Goal: Book appointment/travel/reservation

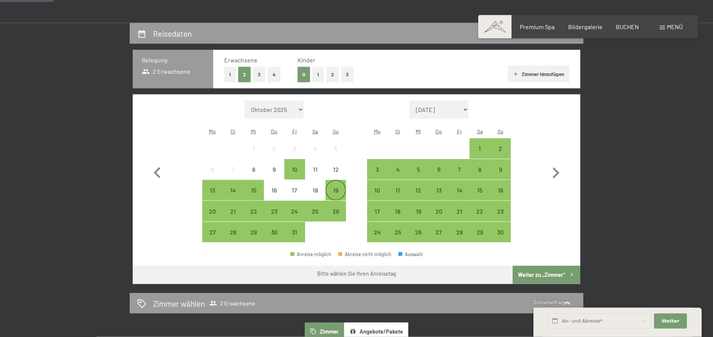
scroll to position [193, 0]
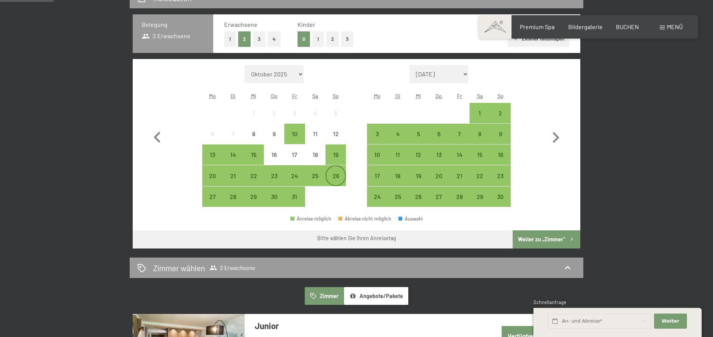
click at [337, 175] on div "26" at bounding box center [335, 182] width 19 height 19
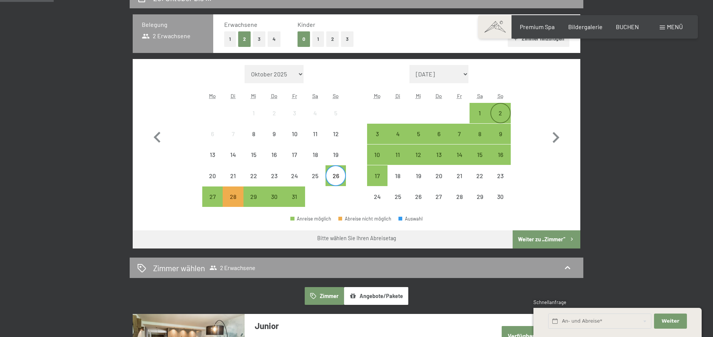
click at [495, 118] on div "2" at bounding box center [500, 119] width 19 height 19
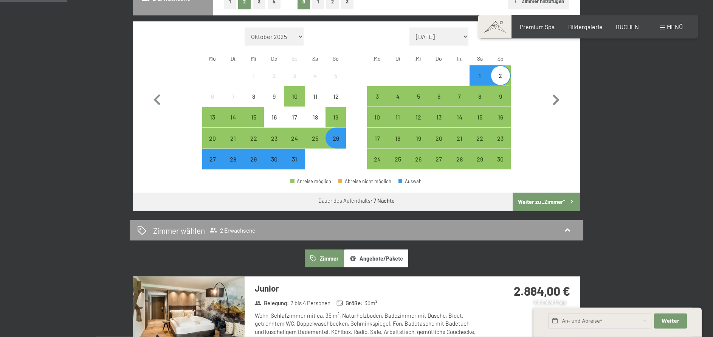
click at [539, 238] on div "Zimmer wählen 2 Erwachsene" at bounding box center [356, 230] width 453 height 21
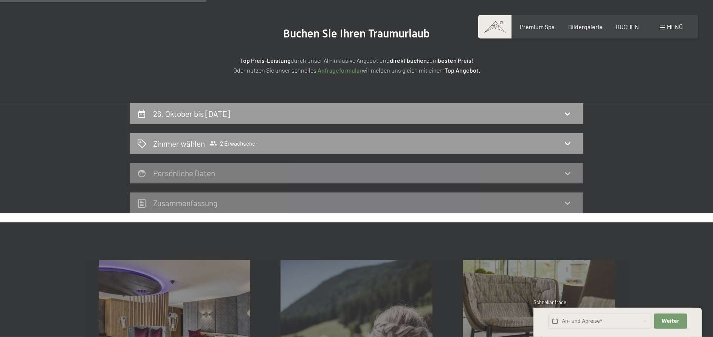
scroll to position [26, 0]
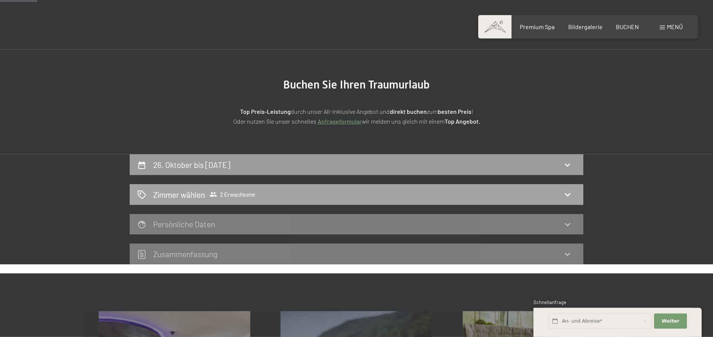
click at [570, 198] on icon at bounding box center [567, 194] width 9 height 9
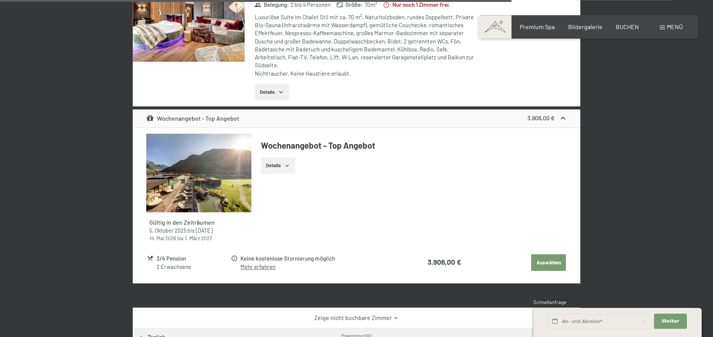
scroll to position [1529, 0]
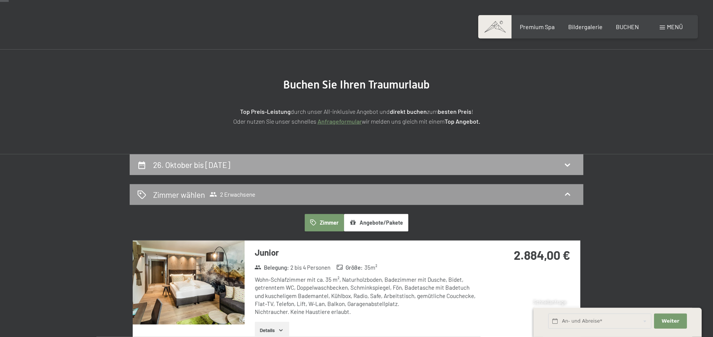
click at [230, 164] on h2 "26. Oktober bis 2. November 2025" at bounding box center [191, 164] width 77 height 9
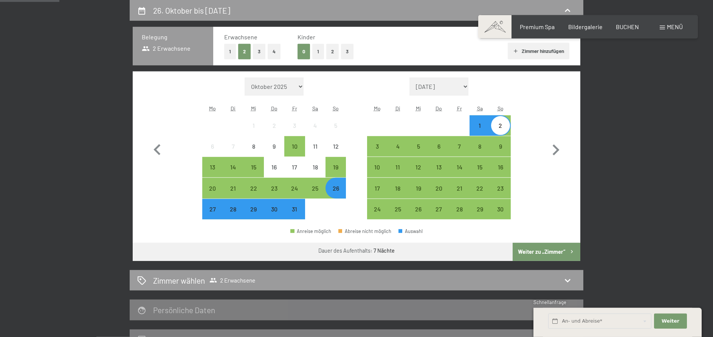
click at [218, 210] on div "27" at bounding box center [212, 215] width 19 height 19
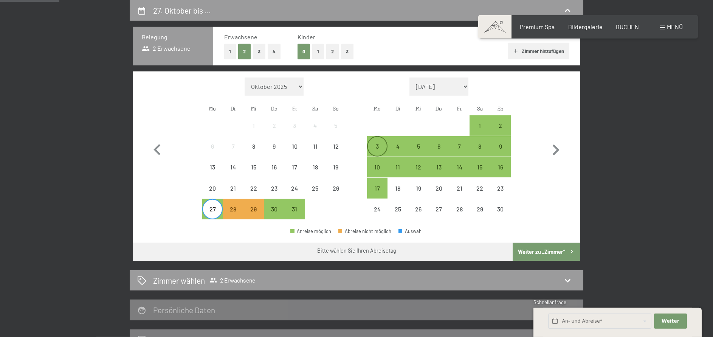
click at [372, 151] on div "3" at bounding box center [377, 152] width 19 height 19
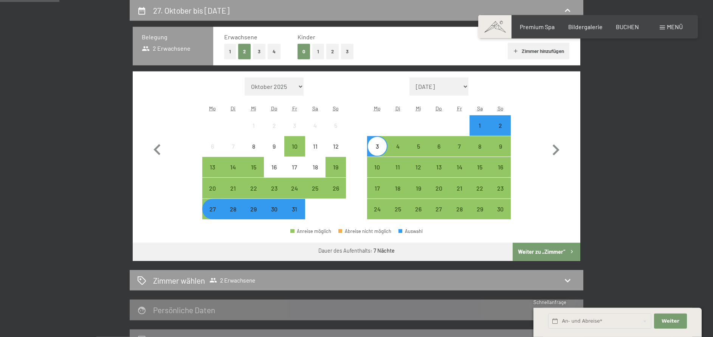
click at [539, 254] on button "Weiter zu „Zimmer“" at bounding box center [546, 252] width 68 height 18
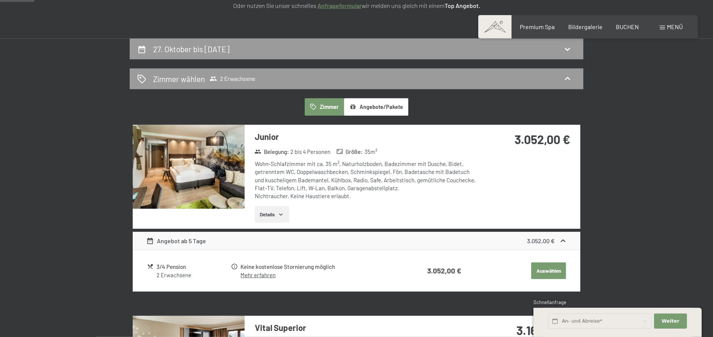
scroll to position [0, 0]
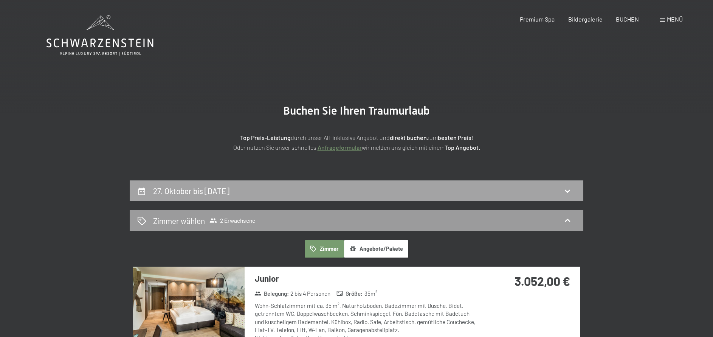
click at [224, 197] on div "27. Oktober bis 3. November 2025" at bounding box center [356, 190] width 453 height 21
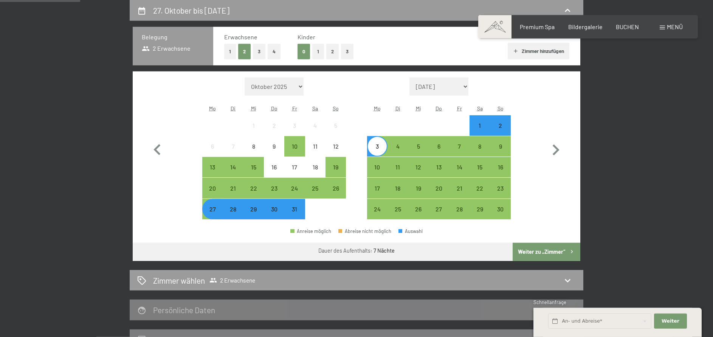
click at [232, 207] on div "28" at bounding box center [232, 215] width 19 height 19
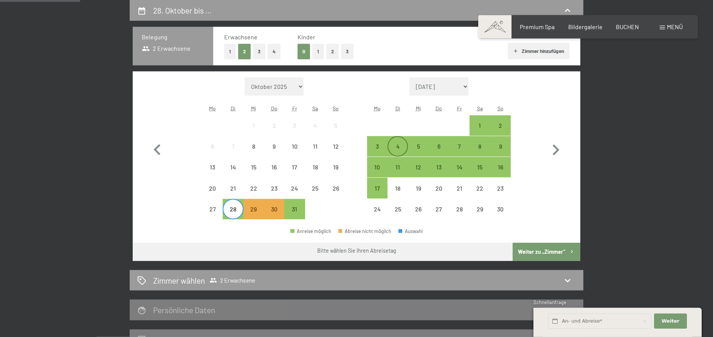
click at [401, 149] on div "4" at bounding box center [397, 152] width 19 height 19
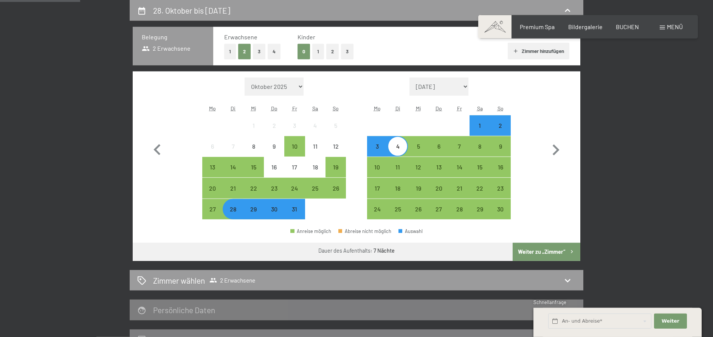
click at [526, 253] on button "Weiter zu „Zimmer“" at bounding box center [546, 252] width 68 height 18
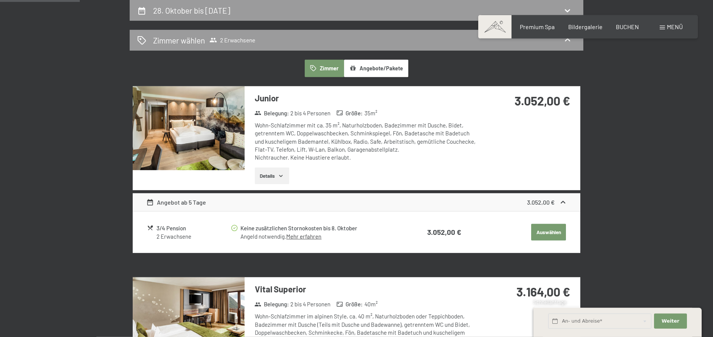
scroll to position [0, 0]
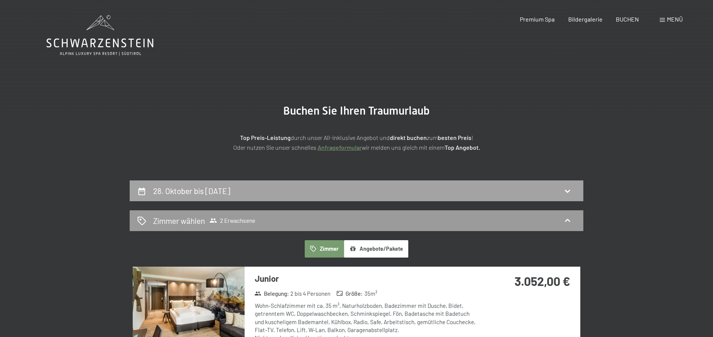
click at [230, 192] on h2 "28. Oktober bis 4. November 2025" at bounding box center [191, 190] width 77 height 9
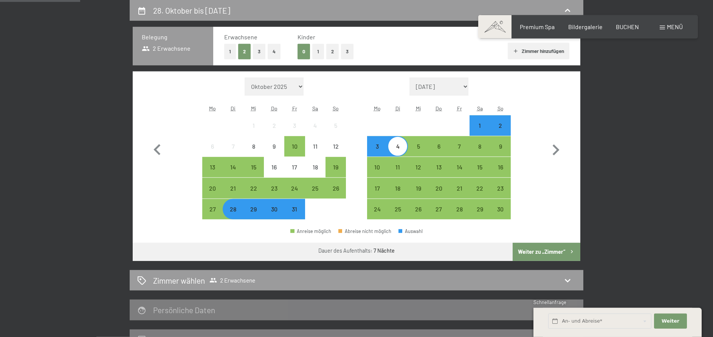
click at [292, 188] on span "Einwilligung Marketing*" at bounding box center [315, 191] width 62 height 8
click at [280, 188] on input "Einwilligung Marketing*" at bounding box center [276, 191] width 8 height 8
click at [300, 187] on span "Einwilligung Marketing*" at bounding box center [315, 191] width 62 height 8
click at [280, 187] on input "Einwilligung Marketing*" at bounding box center [276, 191] width 8 height 8
click at [295, 190] on span "Einwilligung Marketing*" at bounding box center [315, 191] width 62 height 8
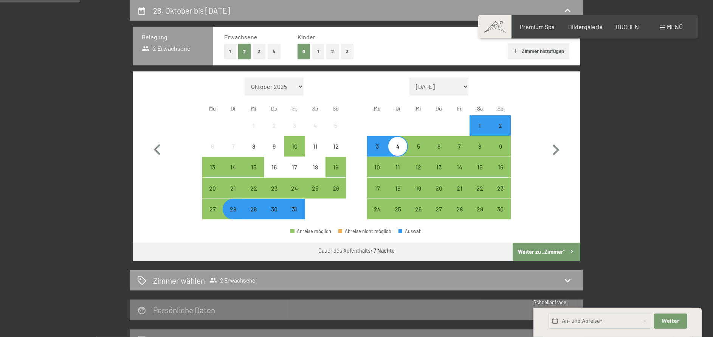
click at [280, 190] on input "Einwilligung Marketing*" at bounding box center [276, 191] width 8 height 8
click at [292, 193] on span "Einwilligung Marketing*" at bounding box center [315, 191] width 62 height 8
click at [280, 193] on input "Einwilligung Marketing*" at bounding box center [276, 191] width 8 height 8
click at [293, 190] on span "Einwilligung Marketing*" at bounding box center [315, 191] width 62 height 8
click at [280, 190] on input "Einwilligung Marketing*" at bounding box center [276, 191] width 8 height 8
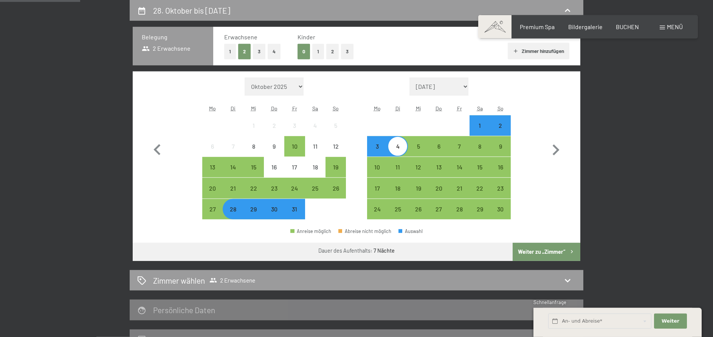
checkbox input "false"
click at [294, 182] on div "24" at bounding box center [294, 187] width 19 height 19
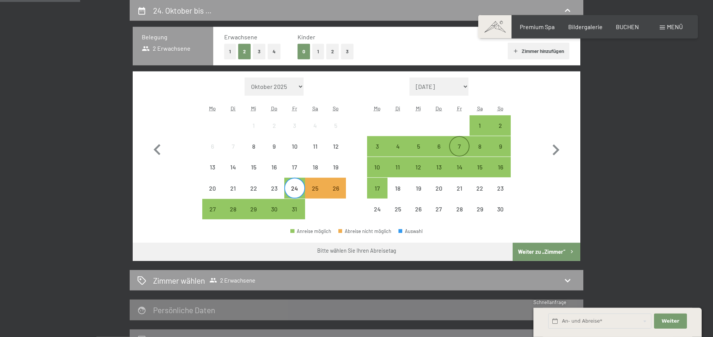
click at [450, 147] on div "7" at bounding box center [459, 152] width 19 height 19
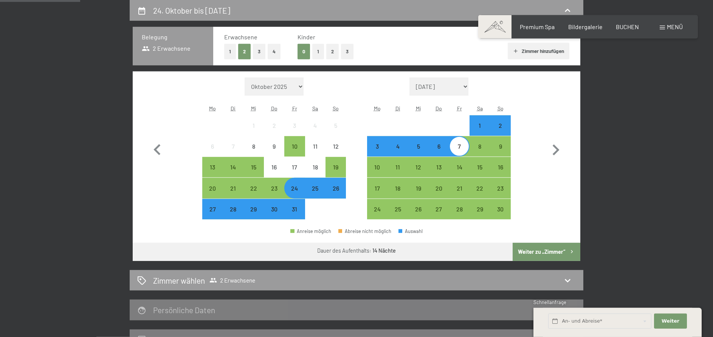
click at [525, 245] on button "Weiter zu „Zimmer“" at bounding box center [546, 252] width 68 height 18
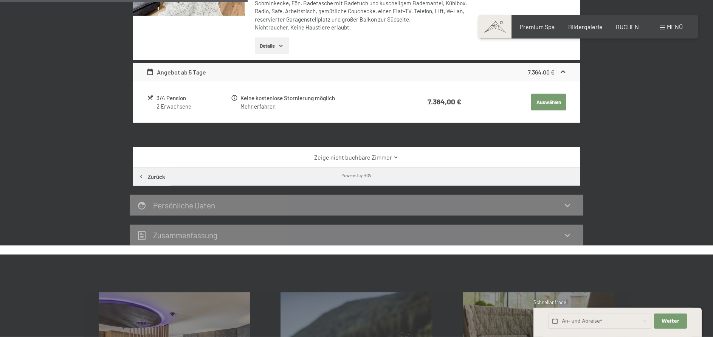
scroll to position [142, 0]
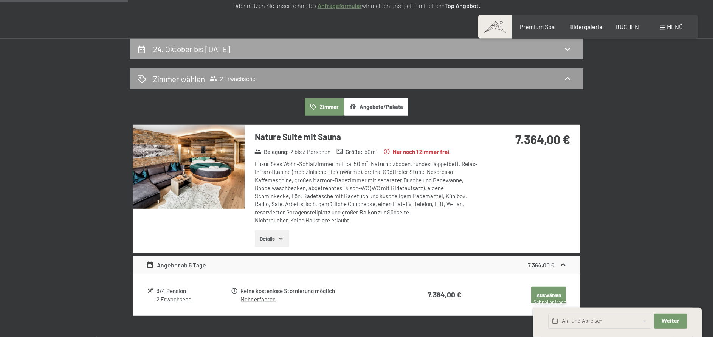
click at [199, 54] on div "24. Oktober bis 7. November 2025" at bounding box center [356, 49] width 453 height 21
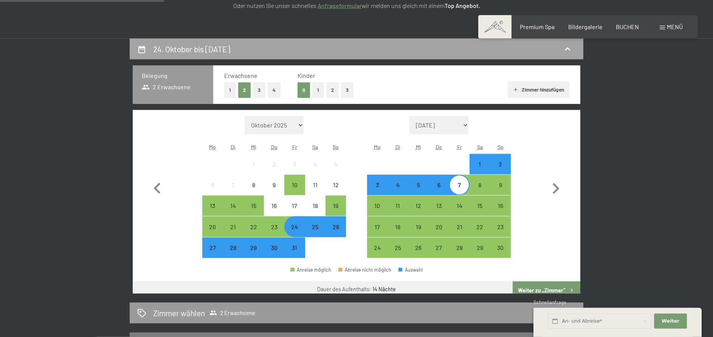
scroll to position [180, 0]
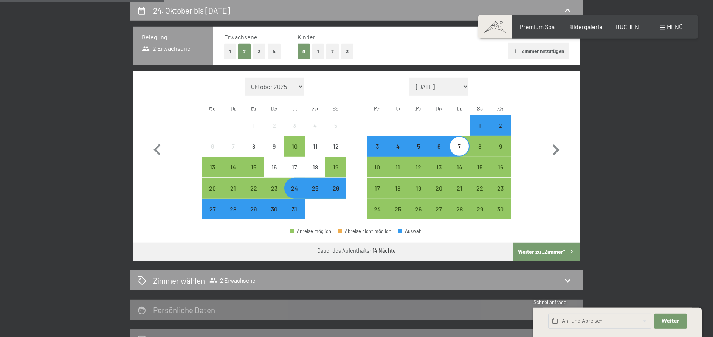
click at [119, 144] on div "24. Oktober bis 7. November 2025 Belegung 2 Erwachsene Erwachsene 1 2 3 4 Kinde…" at bounding box center [357, 175] width 516 height 350
